Goal: Information Seeking & Learning: Learn about a topic

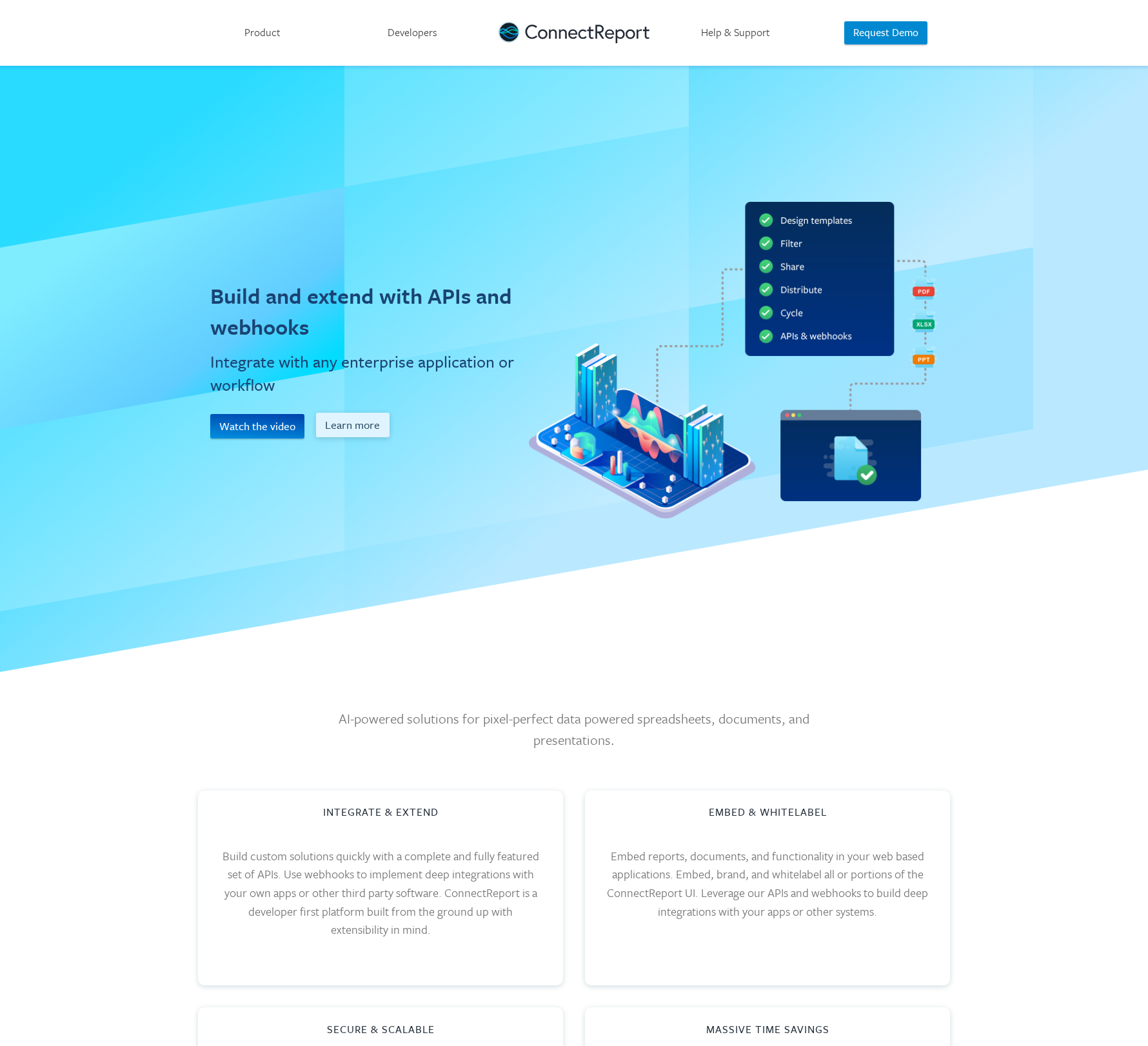
click at [350, 423] on button "Learn more" at bounding box center [353, 425] width 73 height 25
click at [257, 425] on button "Watch the video" at bounding box center [258, 425] width 95 height 25
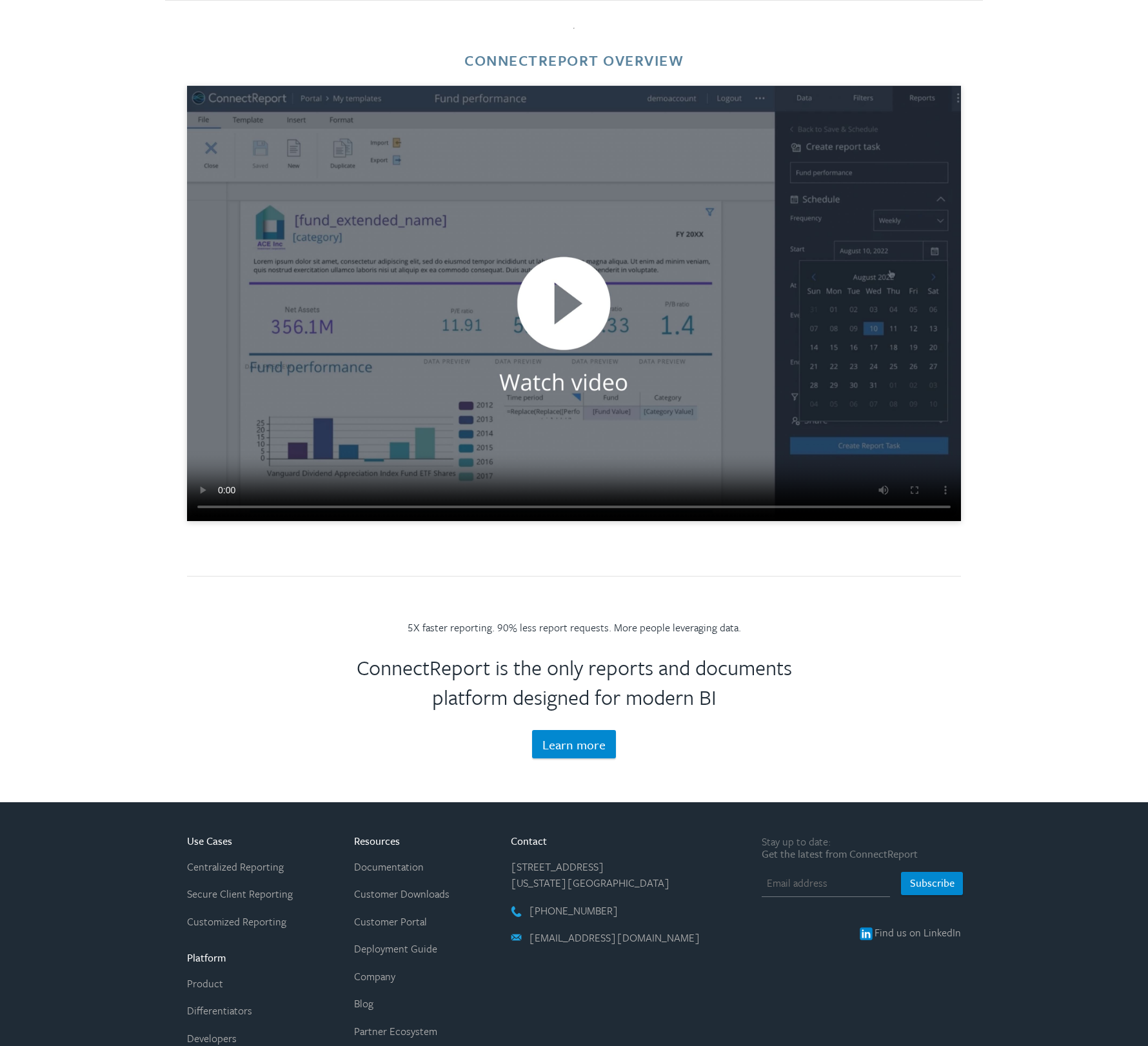
click at [570, 291] on video at bounding box center [574, 304] width 774 height 435
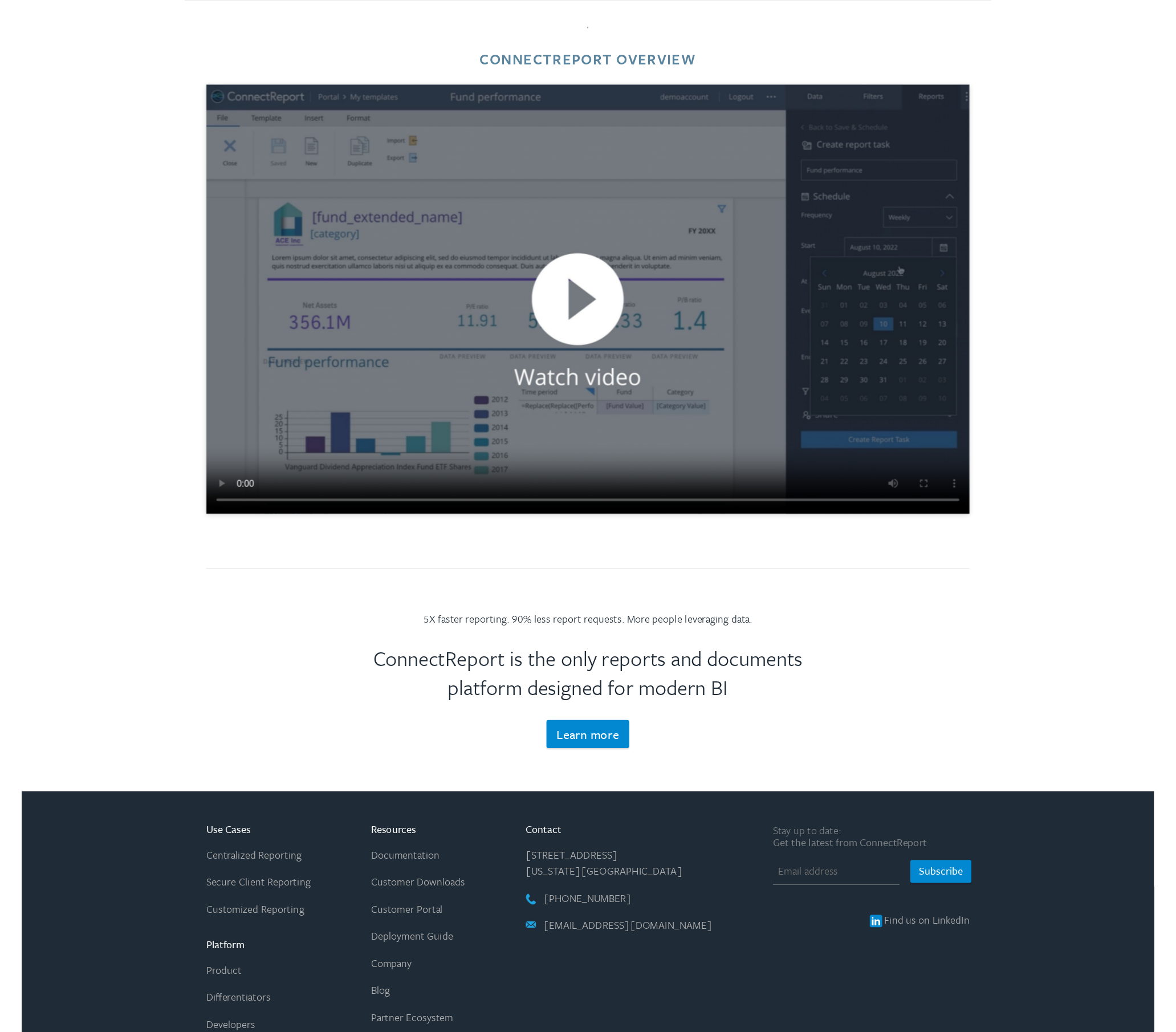
scroll to position [1989, 0]
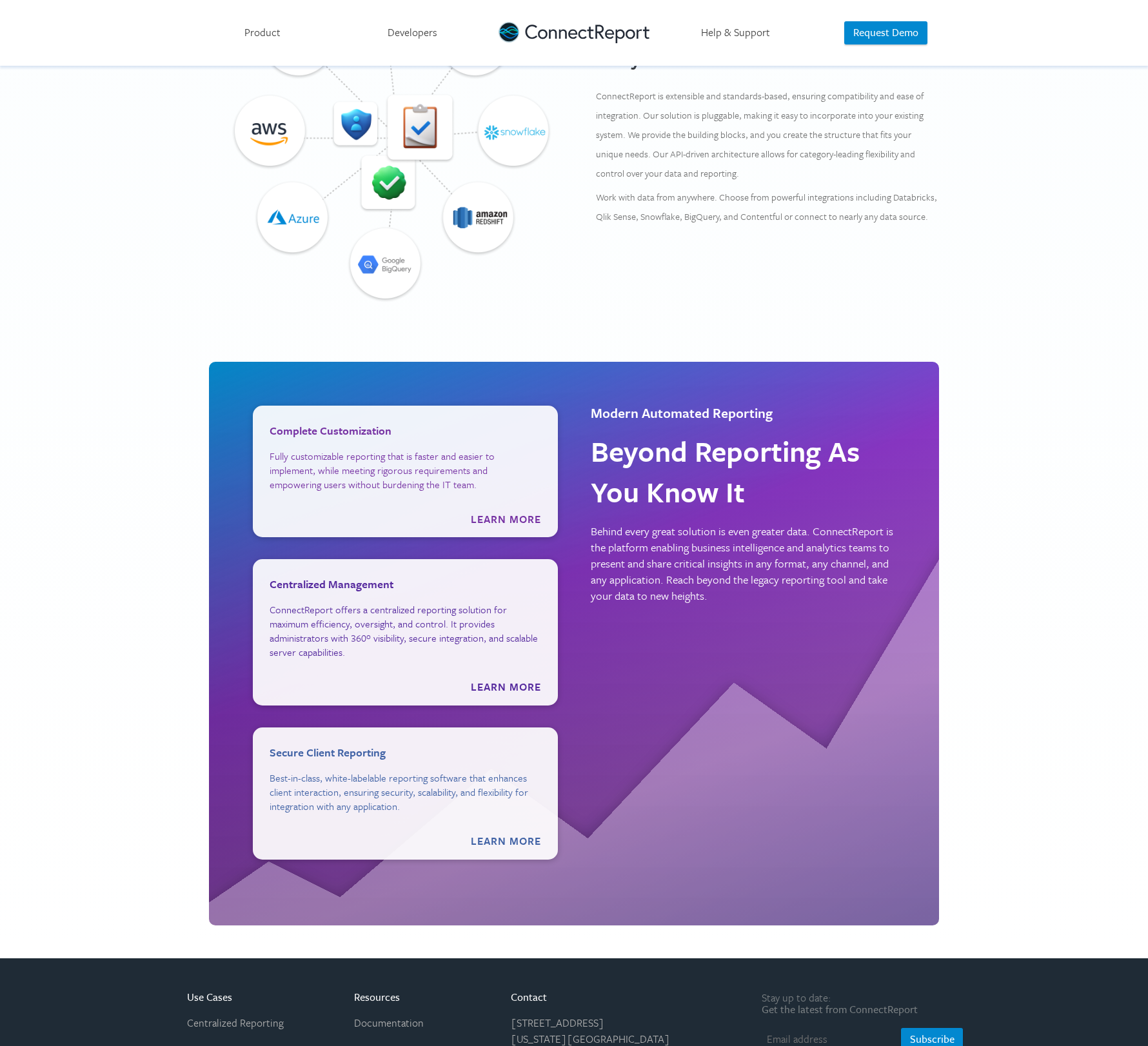
scroll to position [1397, 0]
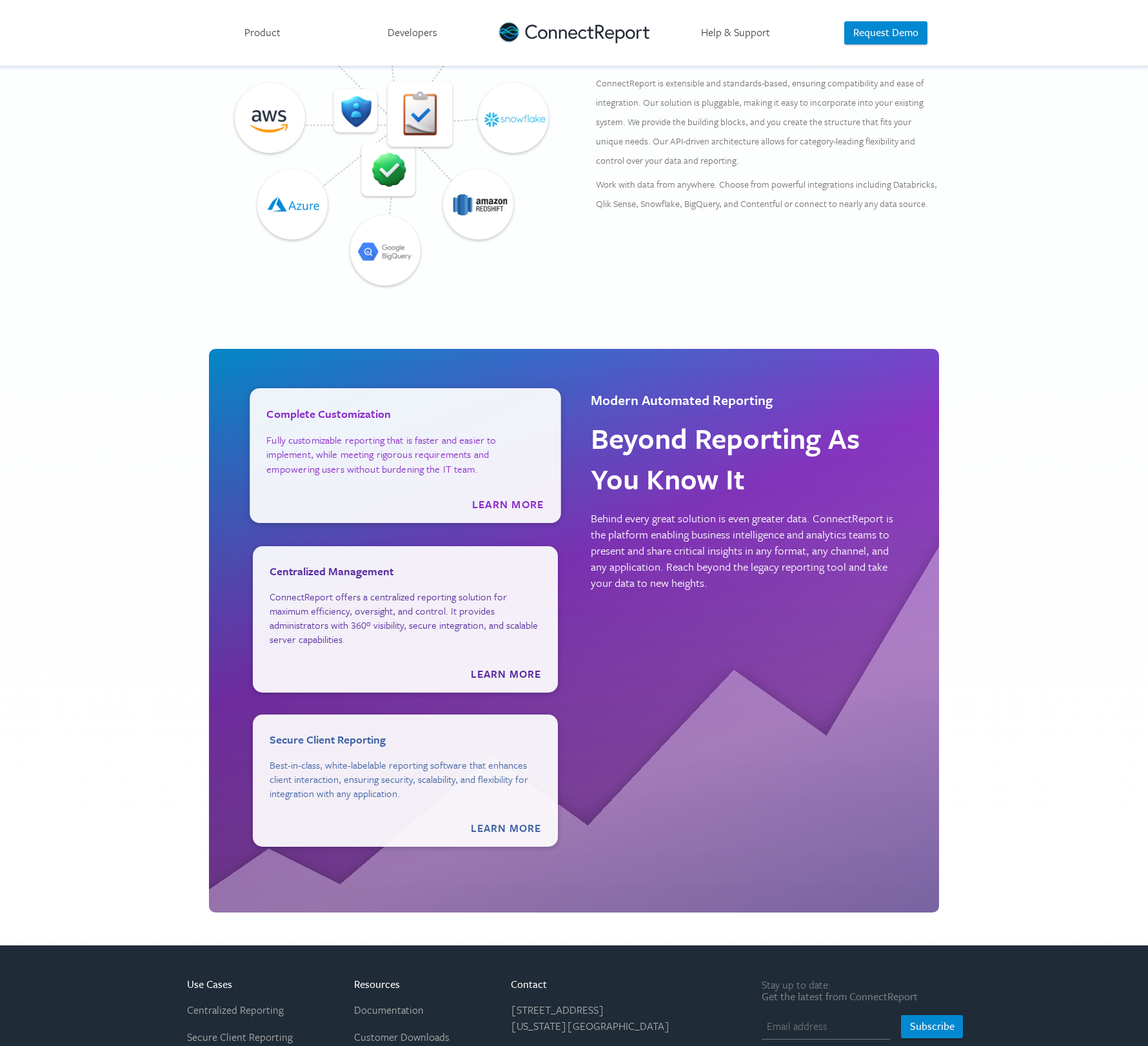
click at [424, 472] on link "Complete Customization Fully customizable reporting that is faster and easier t…" at bounding box center [405, 458] width 277 height 106
